Goal: Check status: Check status

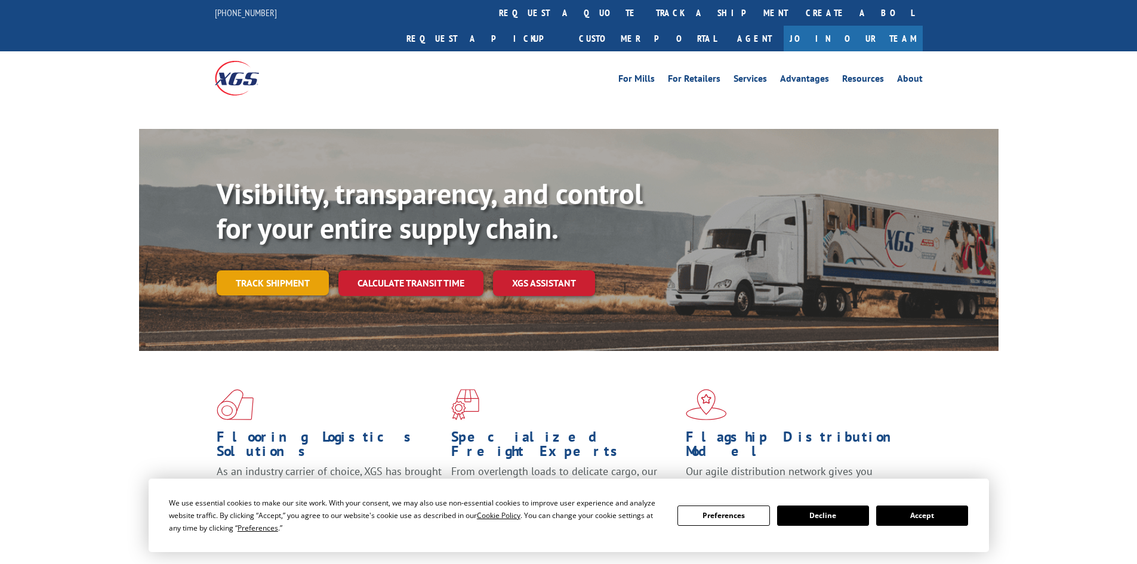
click at [298, 270] on link "Track shipment" at bounding box center [273, 282] width 112 height 25
click at [904, 517] on button "Accept" at bounding box center [922, 515] width 92 height 20
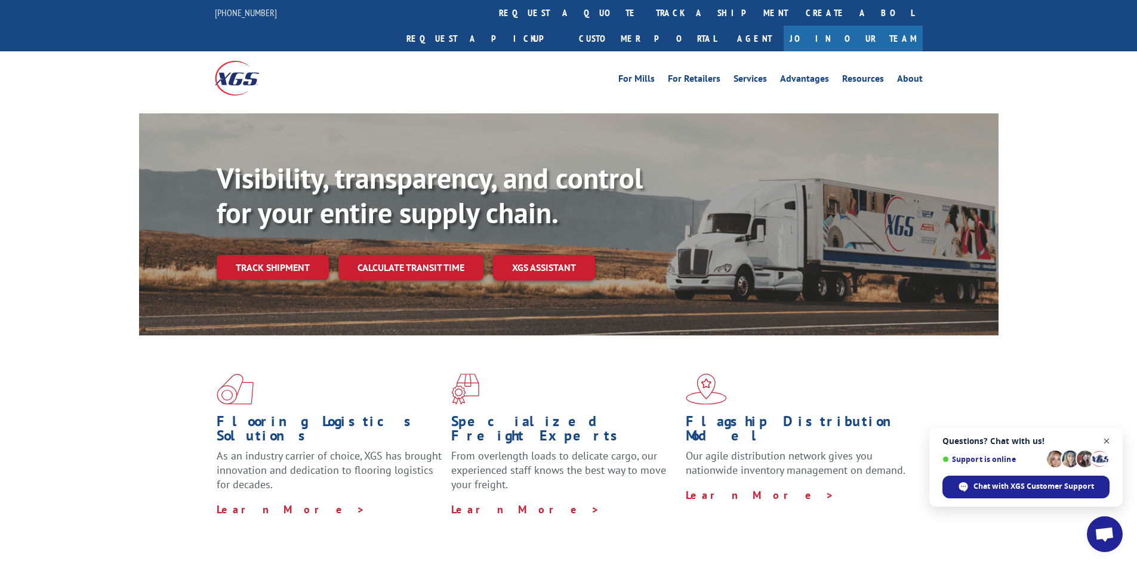
click at [1107, 443] on span "Close chat" at bounding box center [1106, 441] width 15 height 15
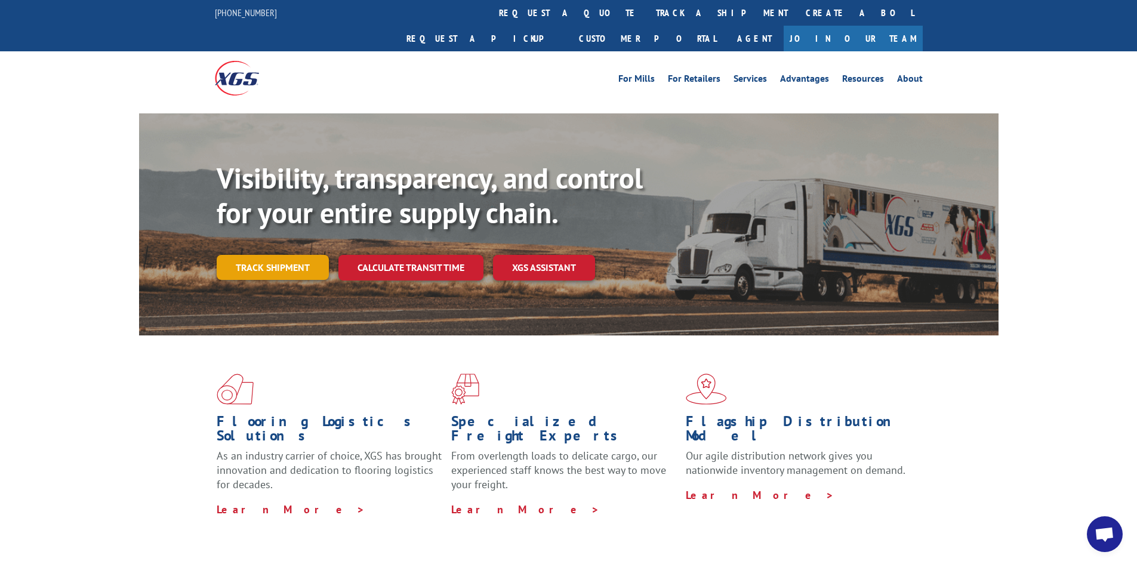
click at [266, 255] on link "Track shipment" at bounding box center [273, 267] width 112 height 25
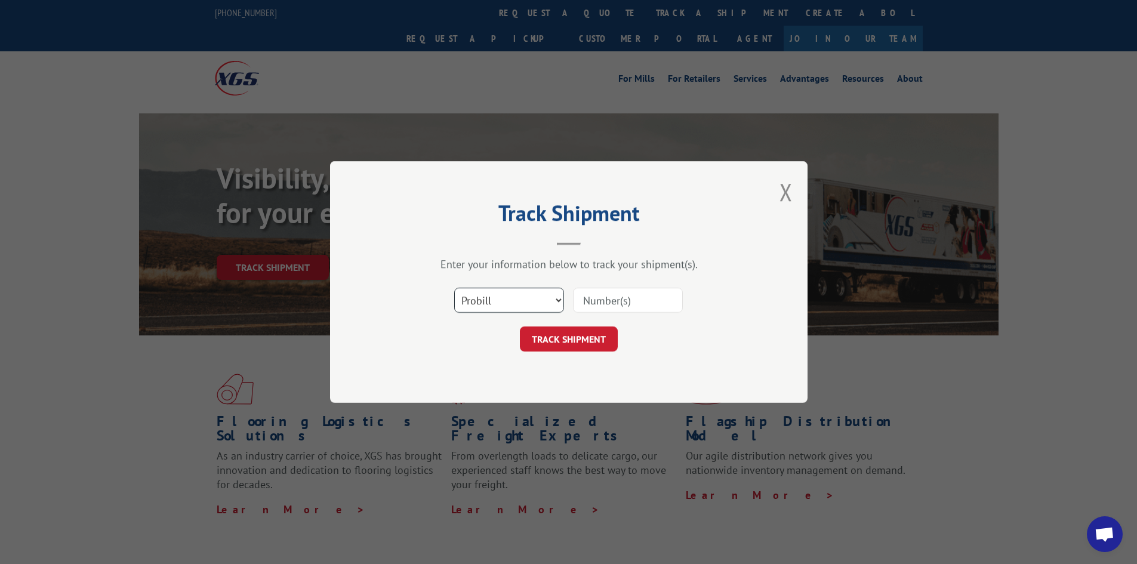
click at [534, 293] on select "Select category... Probill BOL PO" at bounding box center [509, 300] width 110 height 25
select select "bol"
click at [454, 288] on select "Select category... Probill BOL PO" at bounding box center [509, 300] width 110 height 25
click at [594, 299] on input at bounding box center [628, 300] width 110 height 25
paste input "479126"
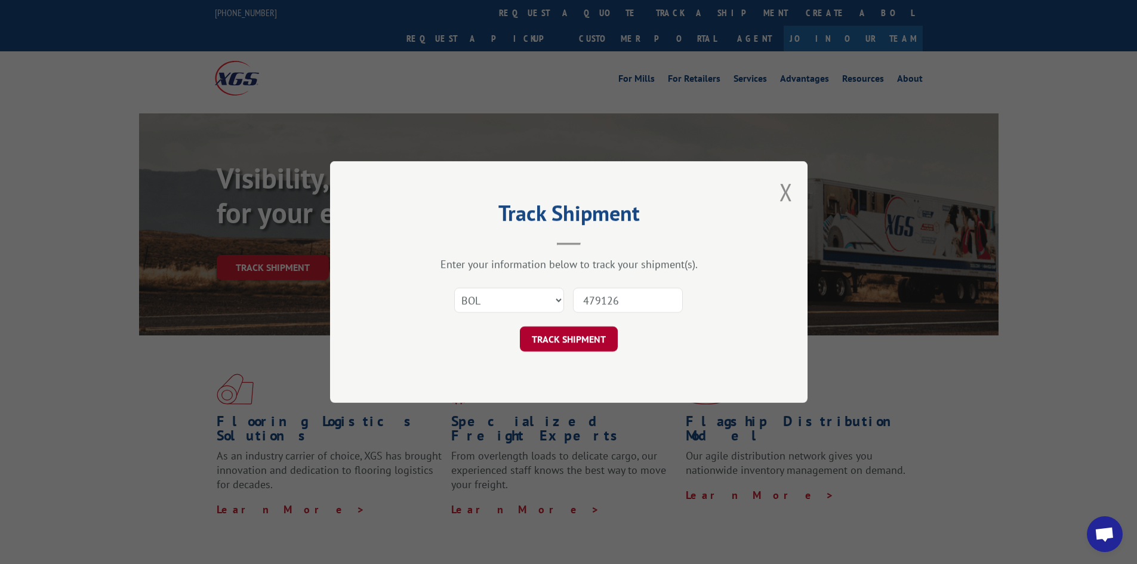
type input "479126"
click at [574, 342] on button "TRACK SHIPMENT" at bounding box center [569, 338] width 98 height 25
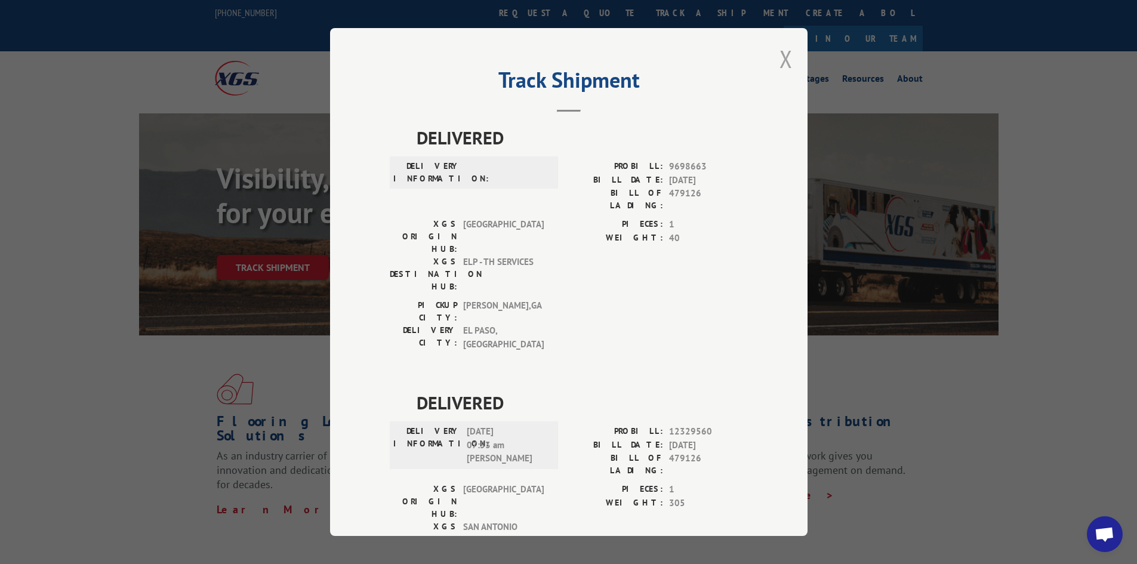
click at [779, 60] on button "Close modal" at bounding box center [785, 59] width 13 height 32
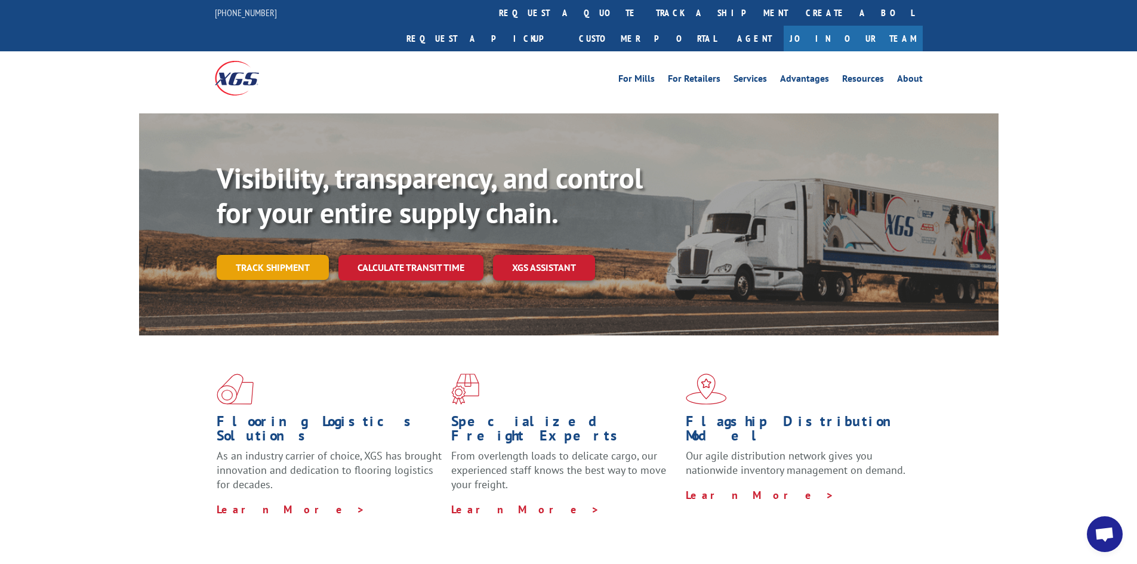
click at [264, 255] on link "Track shipment" at bounding box center [273, 267] width 112 height 25
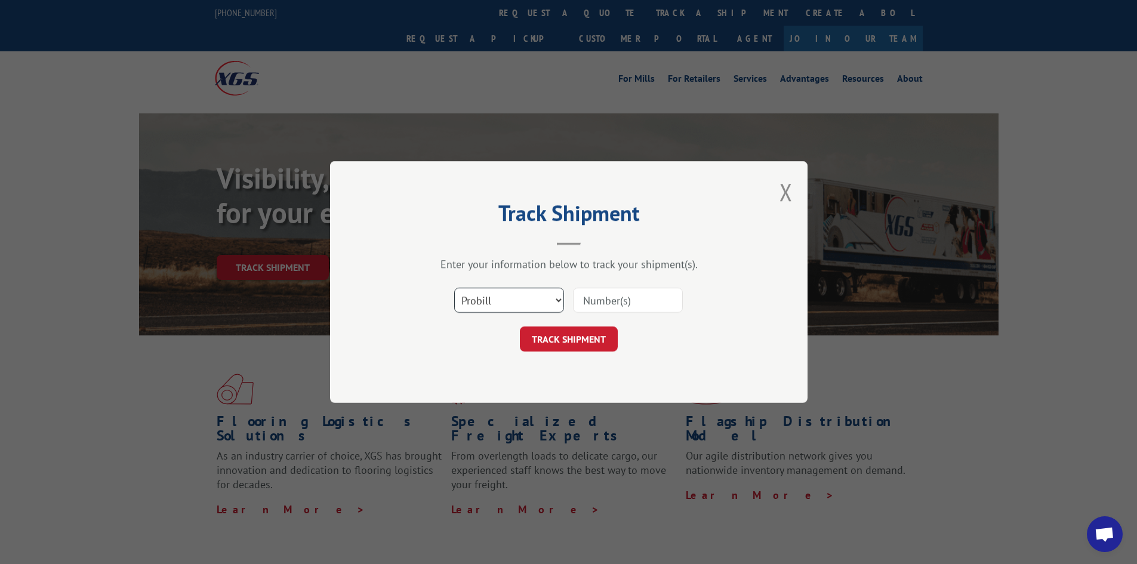
click at [533, 300] on select "Select category... Probill BOL PO" at bounding box center [509, 300] width 110 height 25
select select "po"
click at [454, 288] on select "Select category... Probill BOL PO" at bounding box center [509, 300] width 110 height 25
click at [598, 305] on input at bounding box center [628, 300] width 110 height 25
paste input "75522464"
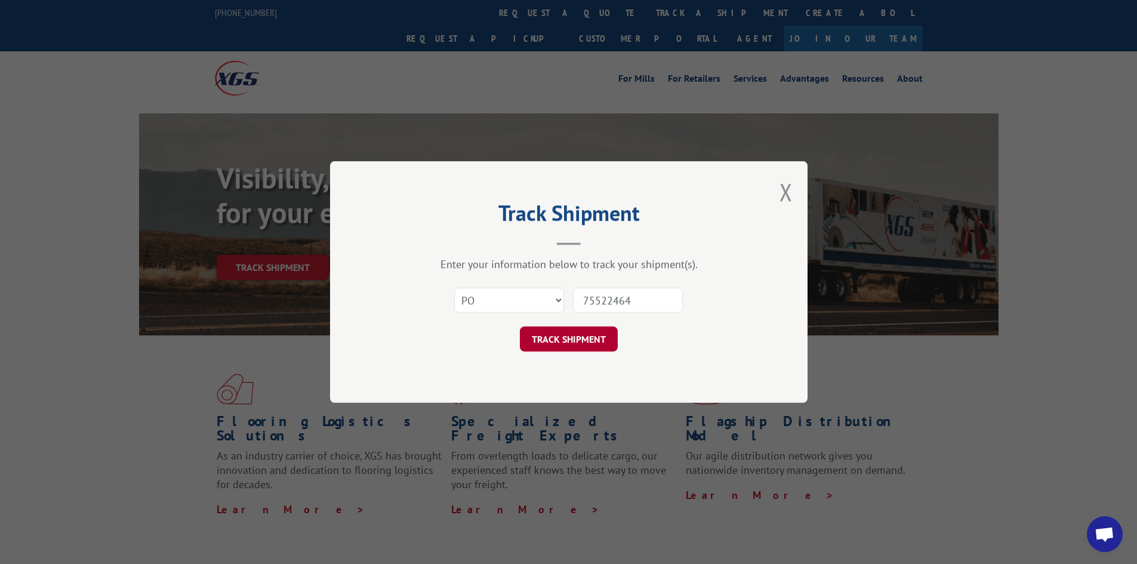
type input "75522464"
click at [579, 335] on button "TRACK SHIPMENT" at bounding box center [569, 338] width 98 height 25
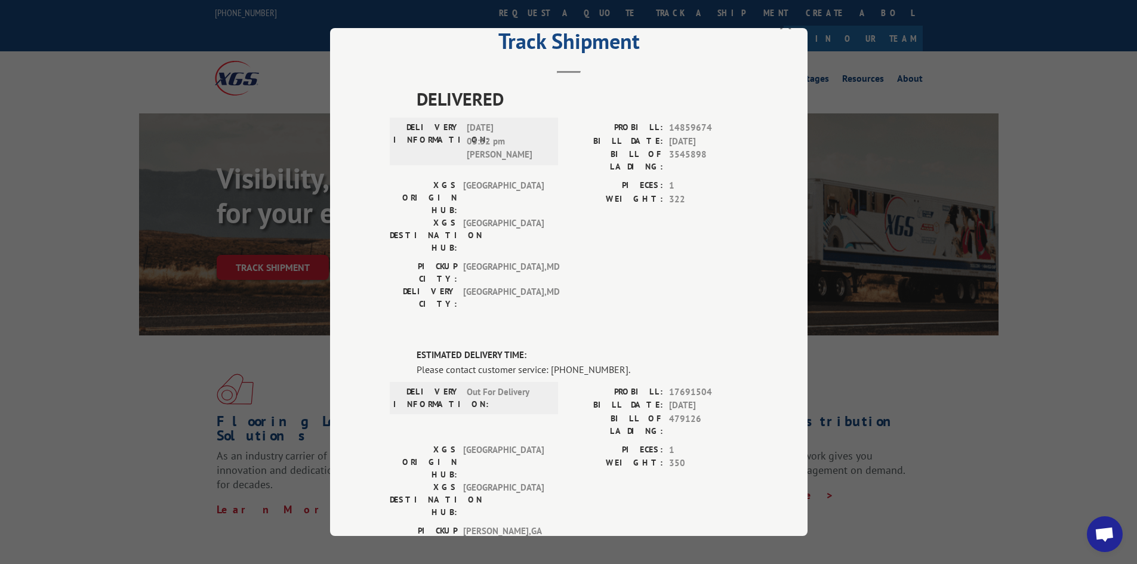
scroll to position [60, 0]
